Goal: Information Seeking & Learning: Learn about a topic

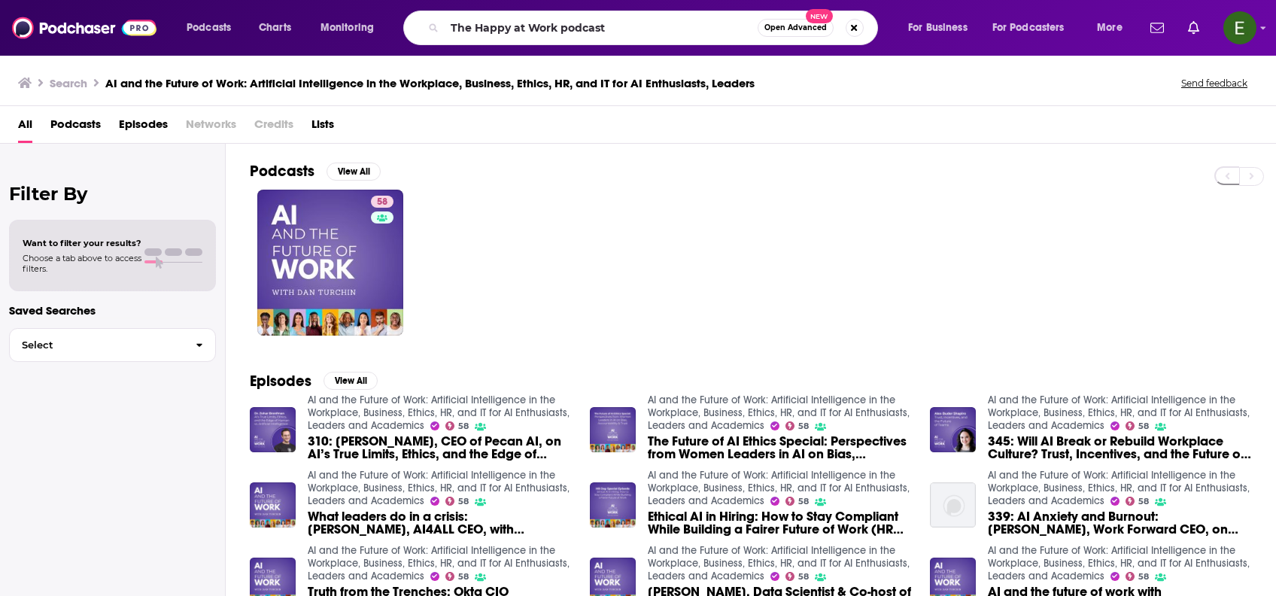
type input "The Happy at Work podcast"
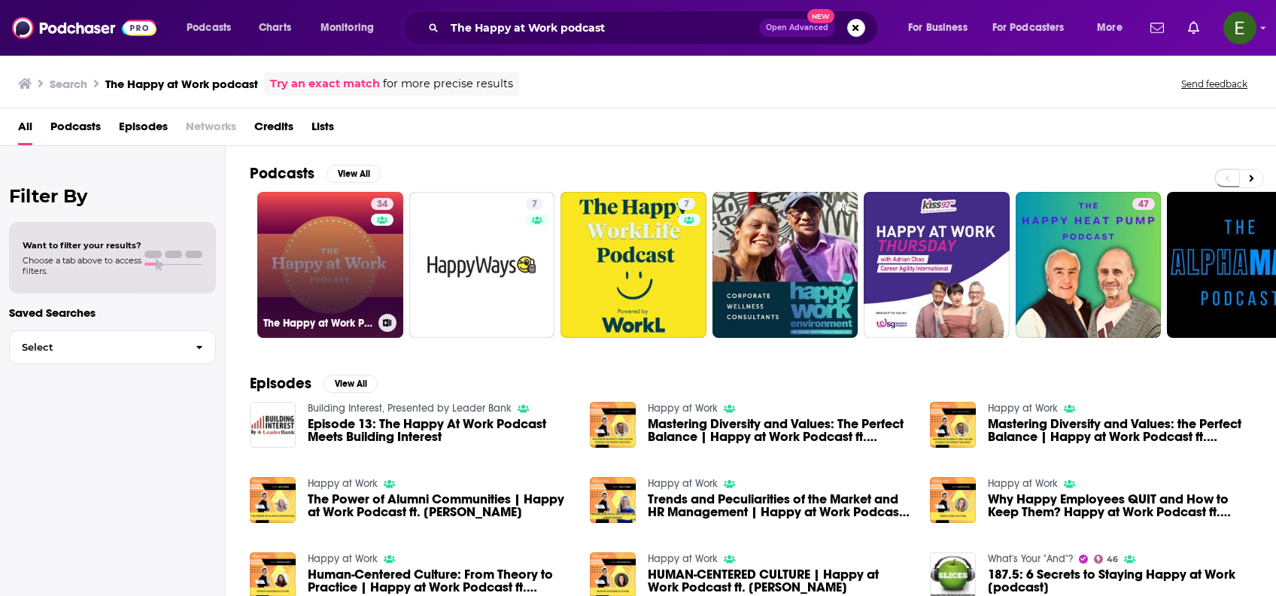
click at [337, 254] on link "34 The Happy at Work Podcast" at bounding box center [330, 265] width 146 height 146
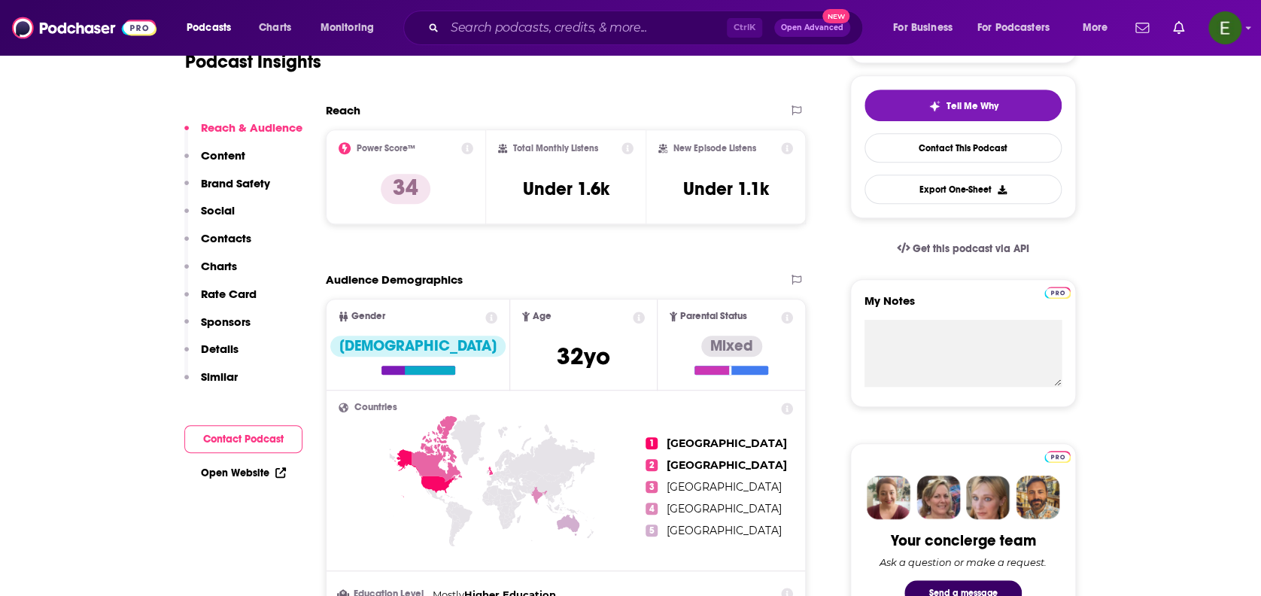
scroll to position [334, 0]
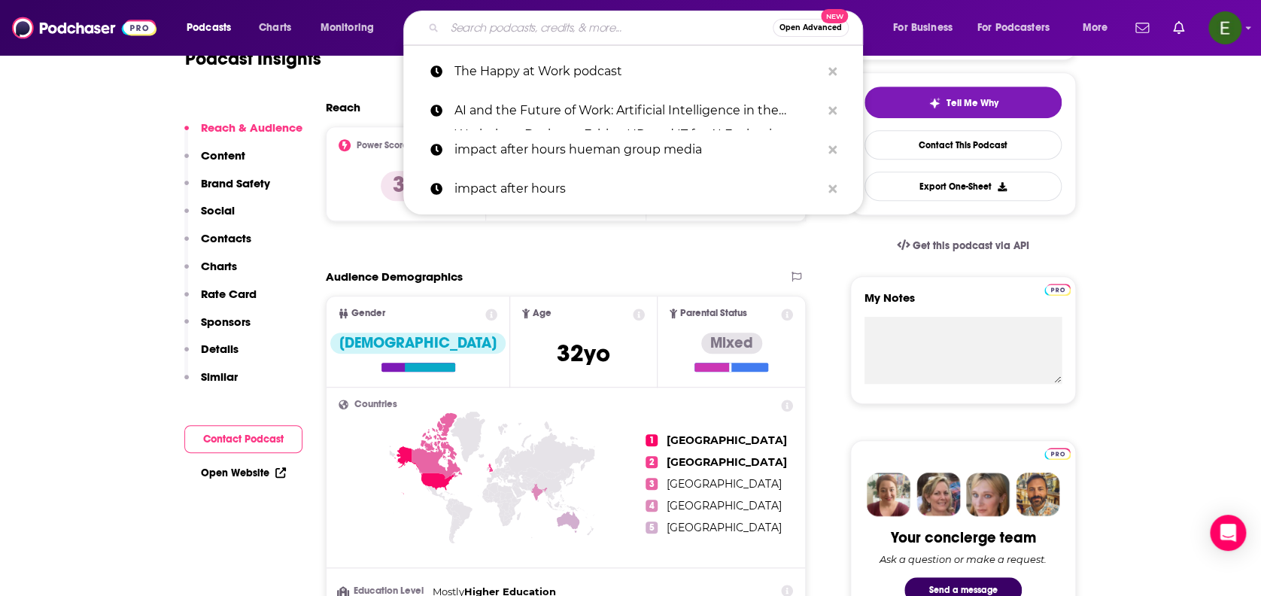
click at [625, 30] on input "Search podcasts, credits, & more..." at bounding box center [609, 28] width 328 height 24
paste input "HR Besties"
type input "HR Besties"
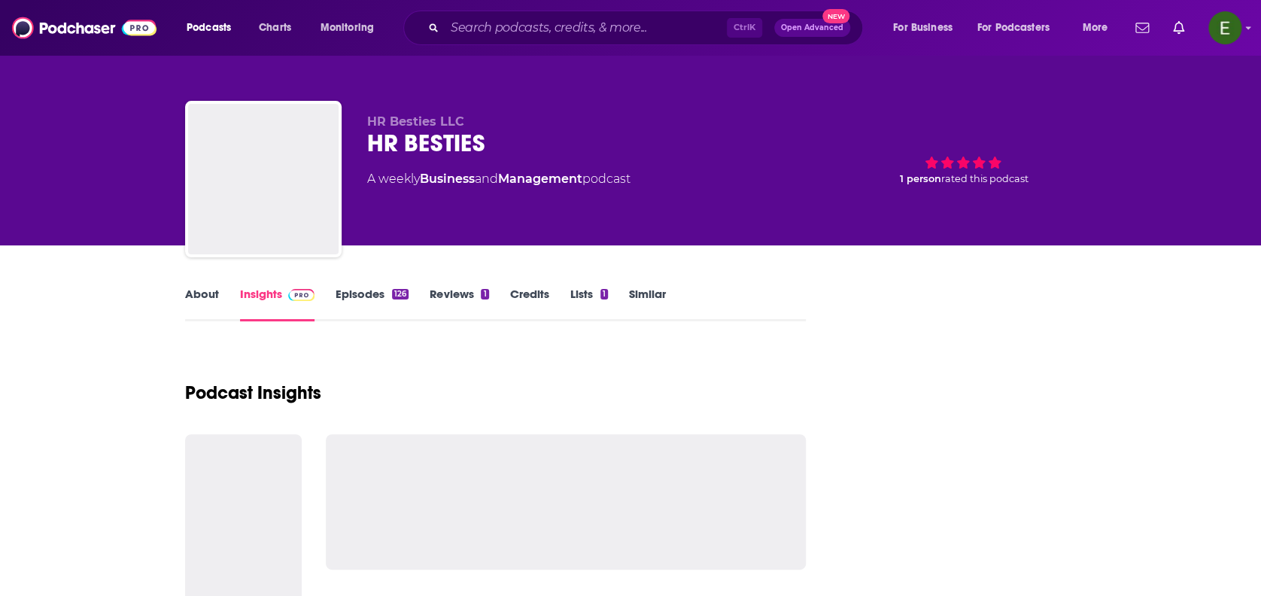
click at [194, 299] on link "About" at bounding box center [202, 304] width 34 height 35
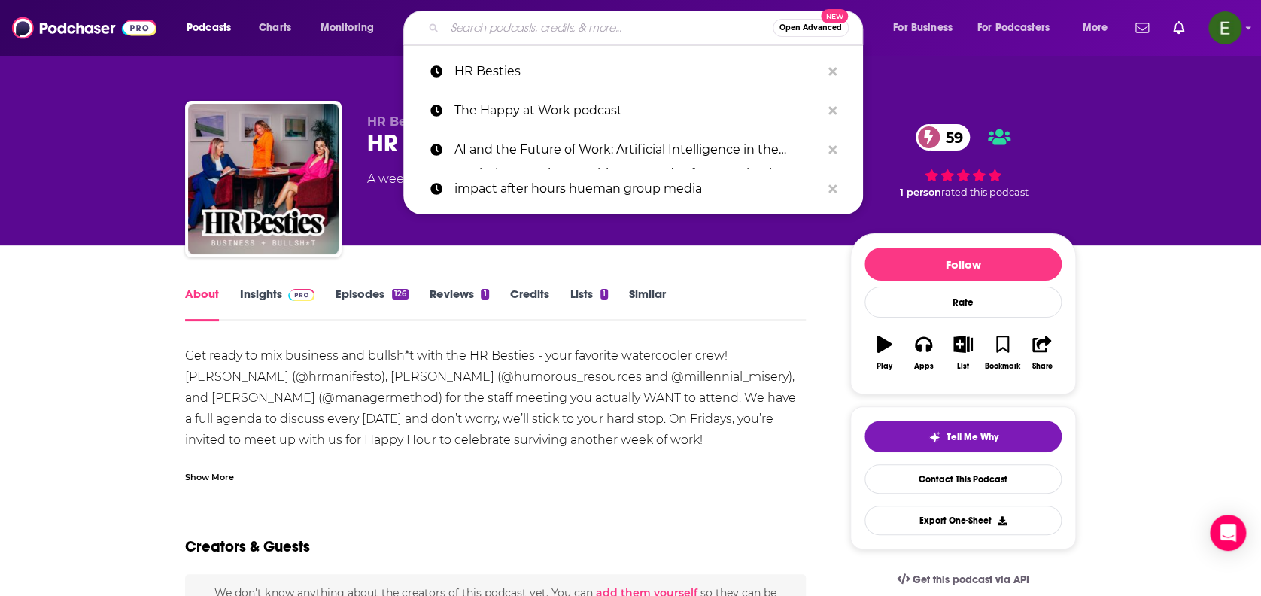
click at [625, 20] on input "Search podcasts, credits, & more..." at bounding box center [609, 28] width 328 height 24
paste input "9 to 5ish with TheSkimm"
type input "9 to 5ish with TheSkimm"
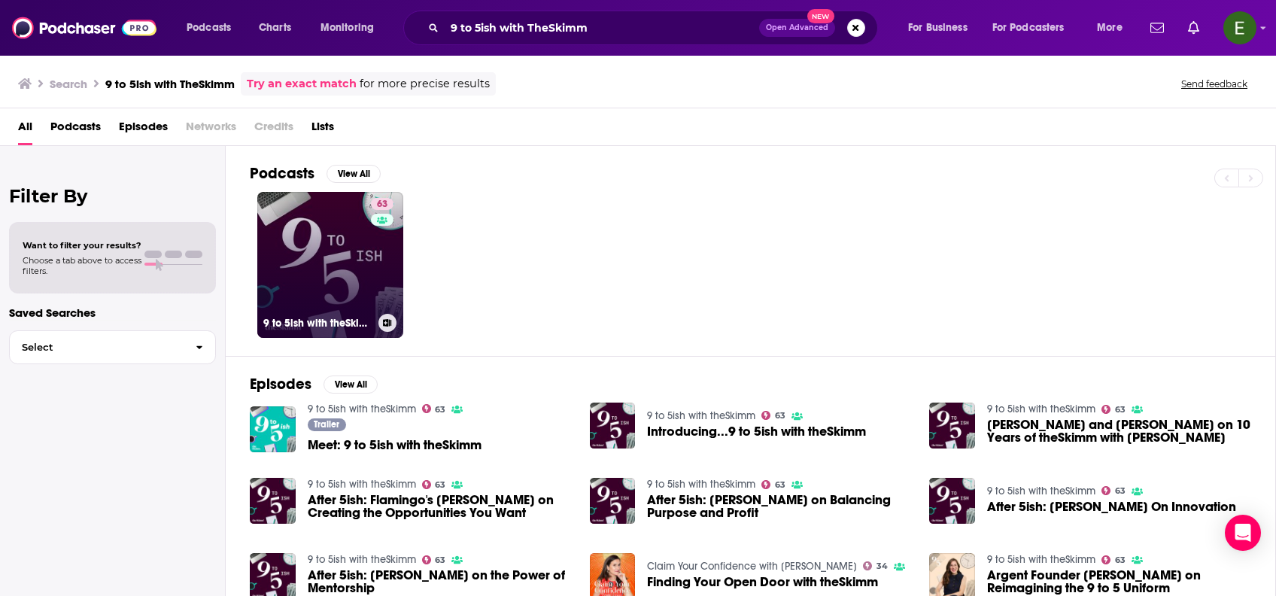
click at [305, 224] on link "63 9 to 5ish with theSkimm" at bounding box center [330, 265] width 146 height 146
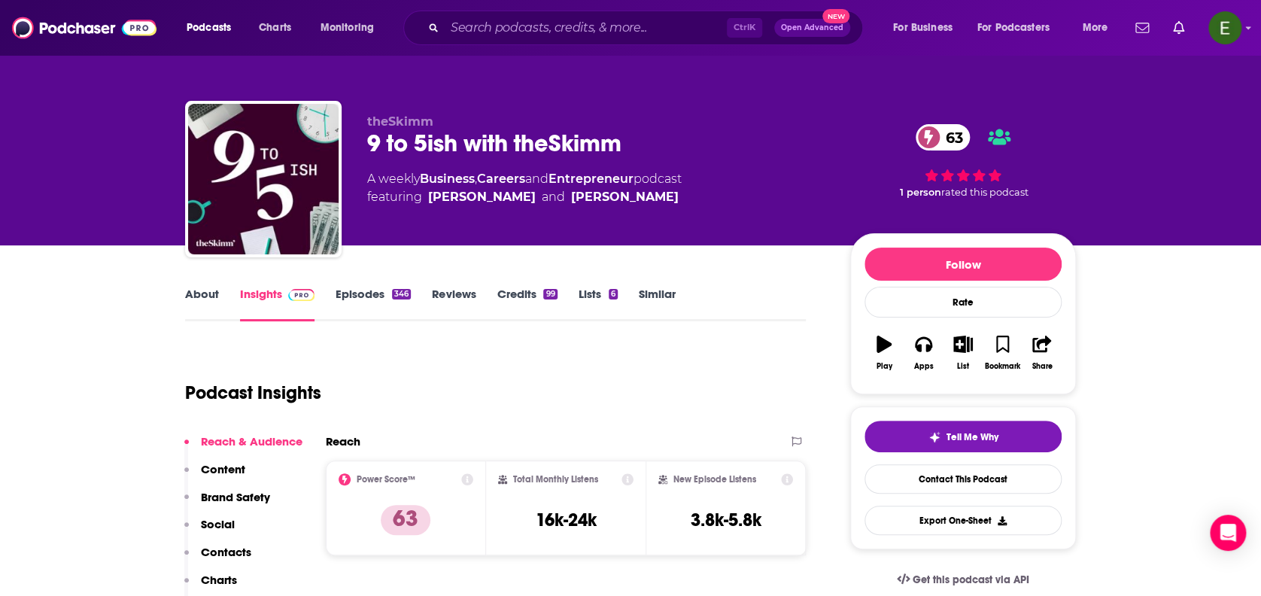
scroll to position [133, 0]
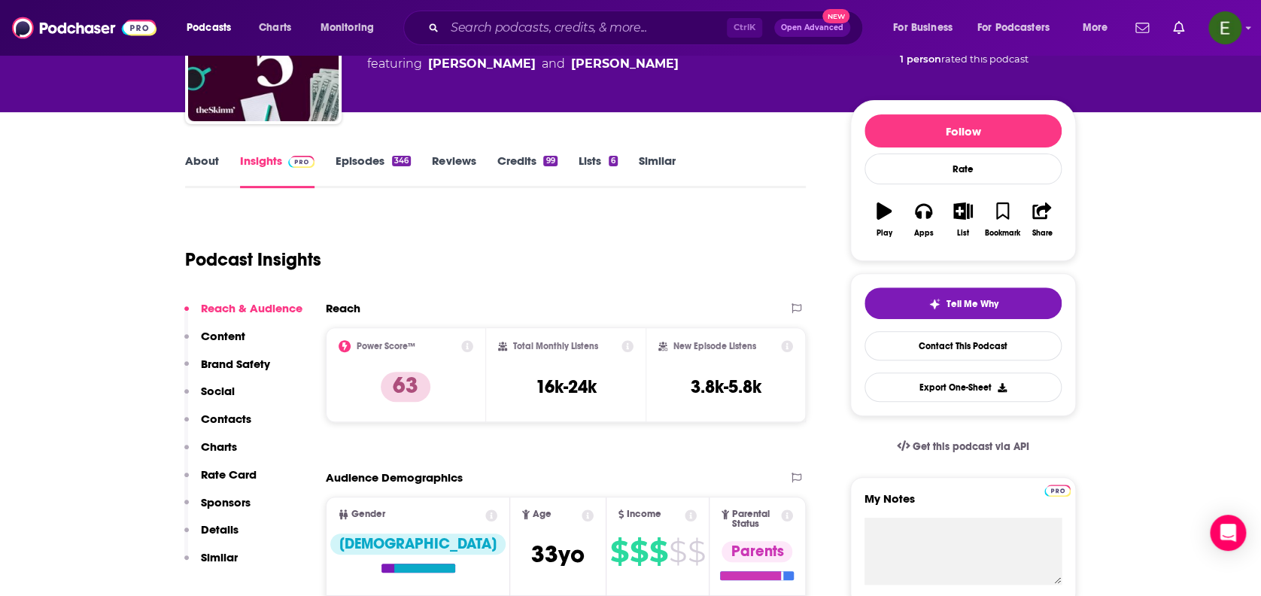
click at [205, 154] on link "About" at bounding box center [202, 171] width 34 height 35
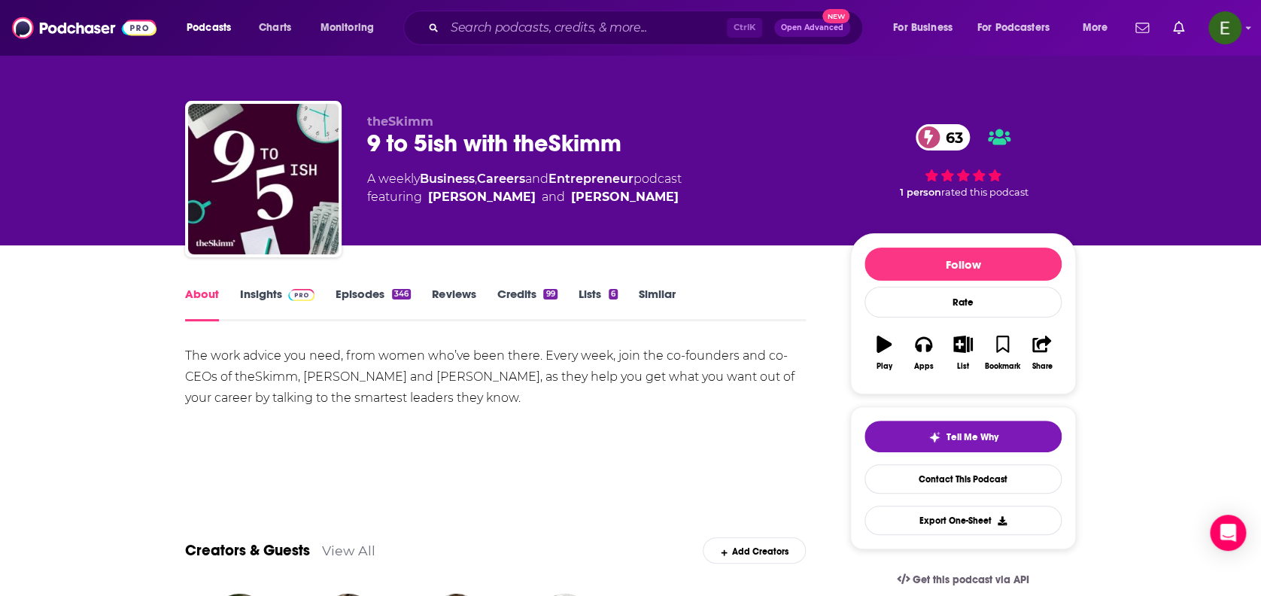
click at [261, 295] on link "Insights" at bounding box center [277, 304] width 74 height 35
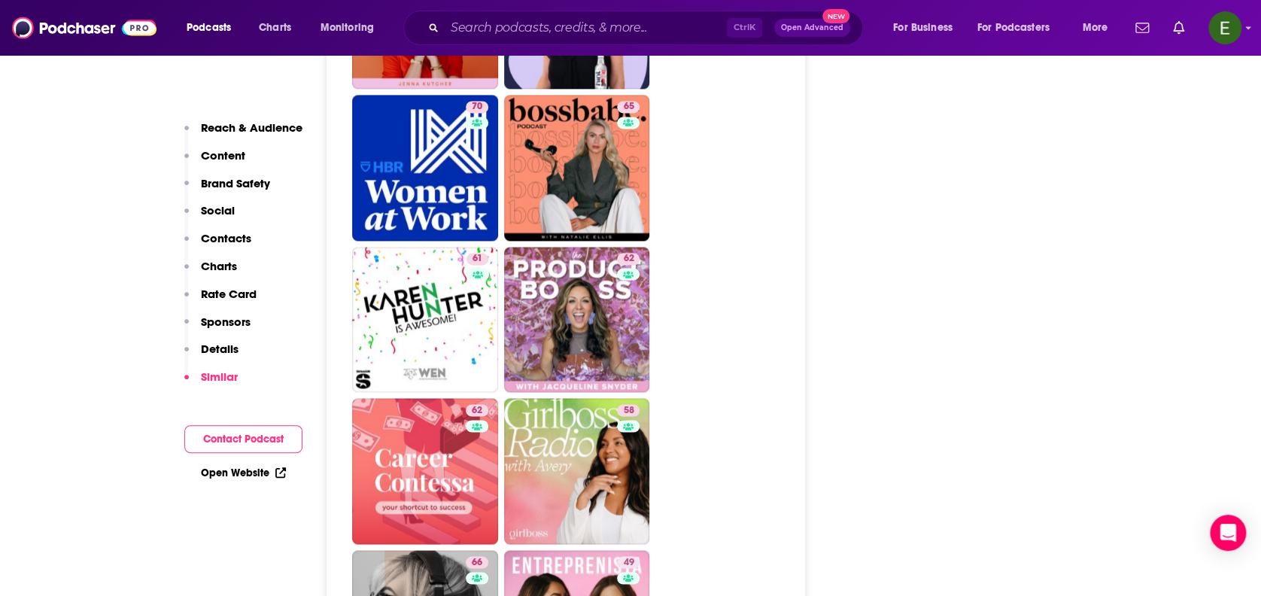
scroll to position [3946, 0]
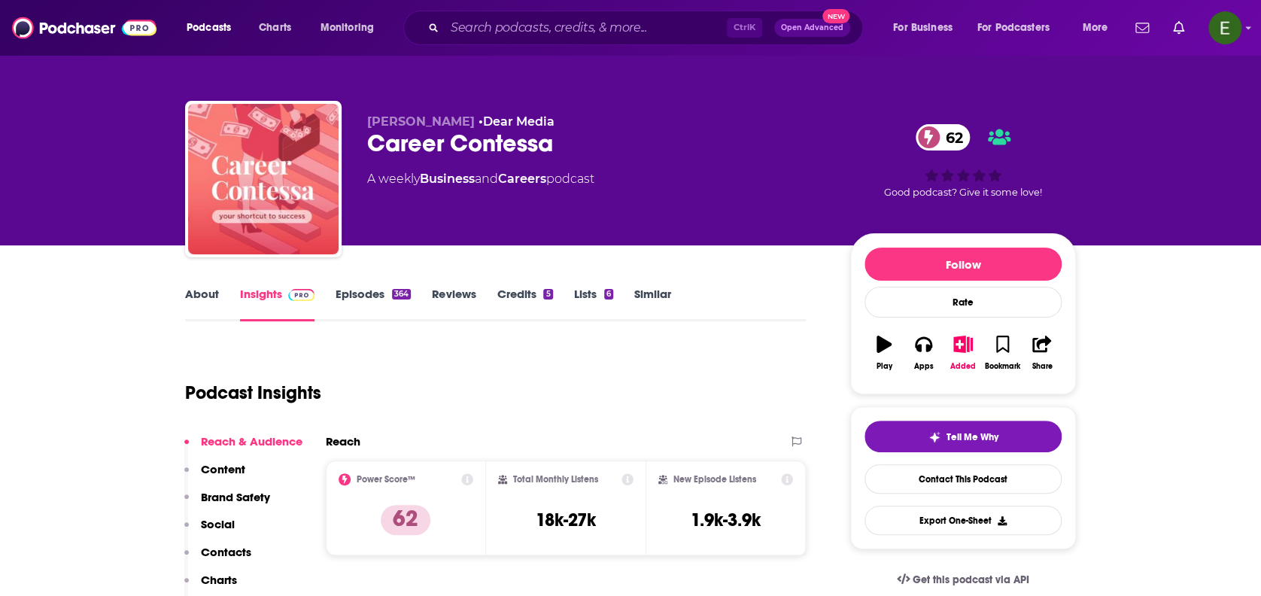
click at [205, 293] on link "About" at bounding box center [202, 304] width 34 height 35
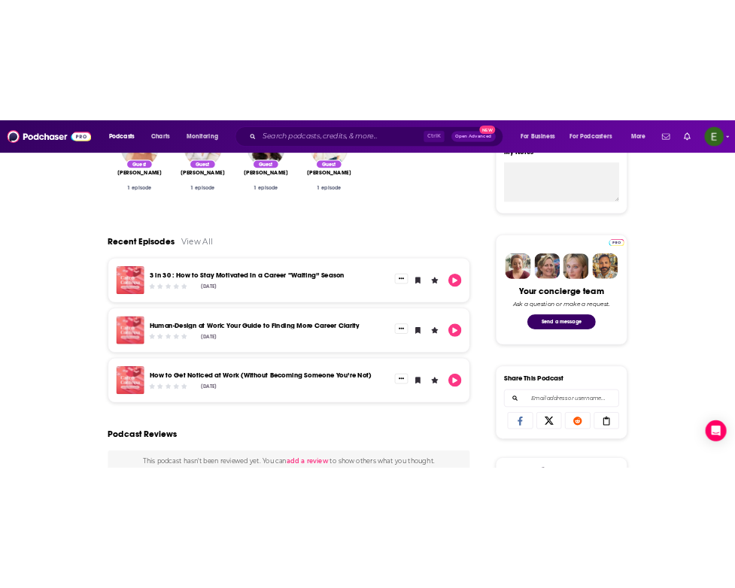
scroll to position [602, 0]
